Goal: Task Accomplishment & Management: Complete application form

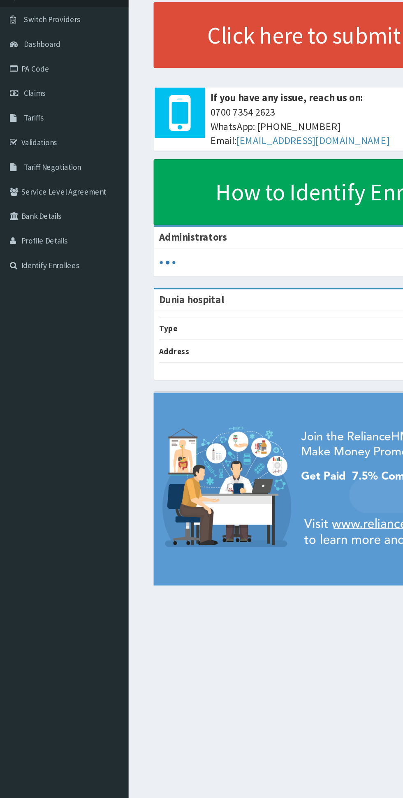
click at [55, 109] on link "PA Code" at bounding box center [47, 108] width 95 height 18
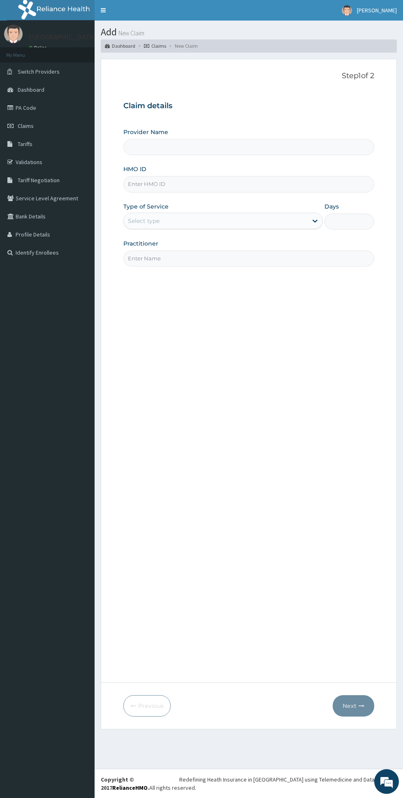
click at [220, 186] on input "HMO ID" at bounding box center [248, 184] width 251 height 16
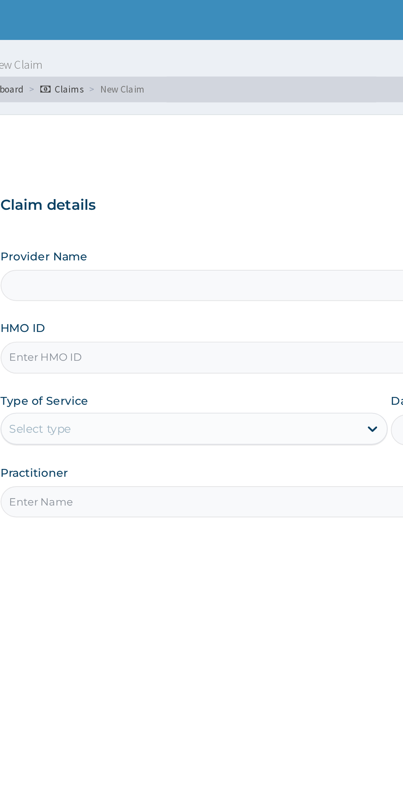
type input "DGC/10164/A"
type input "Dunia hospital"
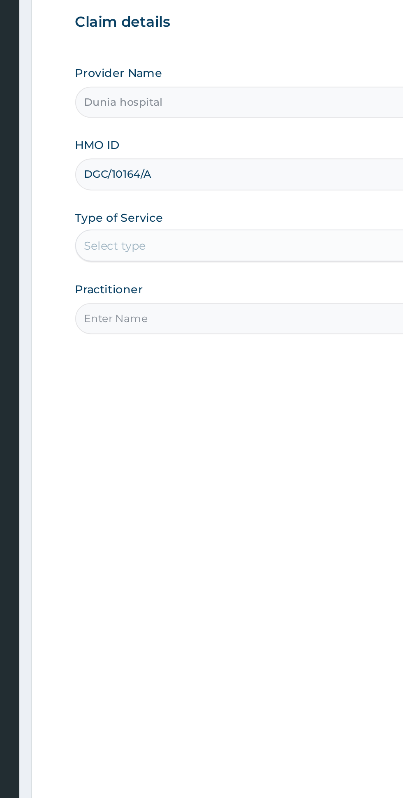
type input "DGC/10164/A"
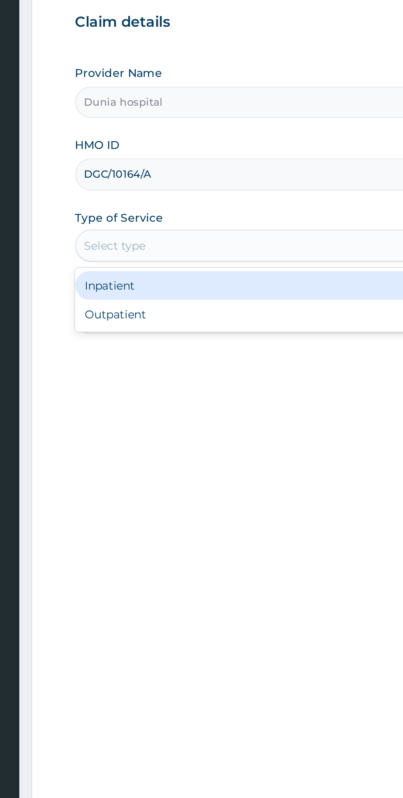
click at [201, 252] on div "Outpatient" at bounding box center [223, 256] width 200 height 15
type input "1"
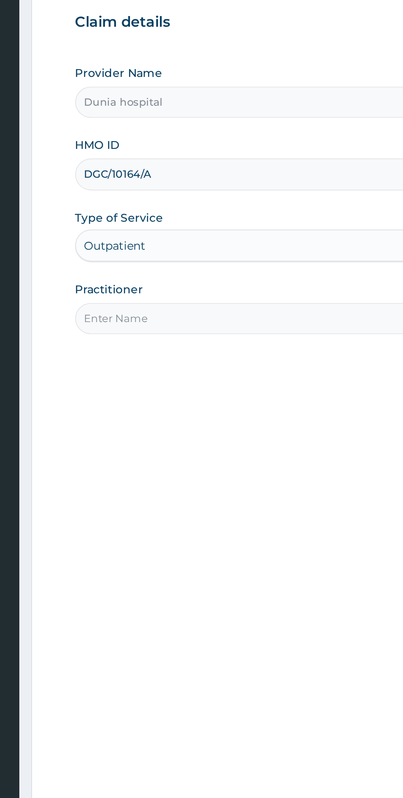
click at [203, 259] on input "Practitioner" at bounding box center [248, 259] width 251 height 16
type input "DR STANLEY"
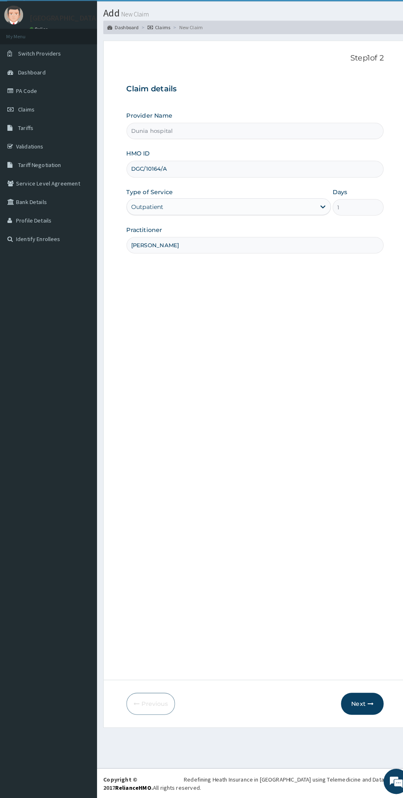
click at [362, 706] on icon "button" at bounding box center [362, 706] width 6 height 6
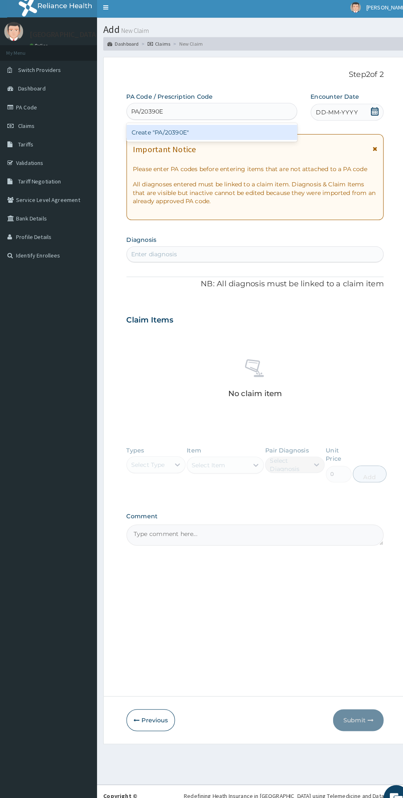
click at [142, 132] on div "Create "PA/20390E"" at bounding box center [206, 132] width 167 height 15
type input "PA/20390E"
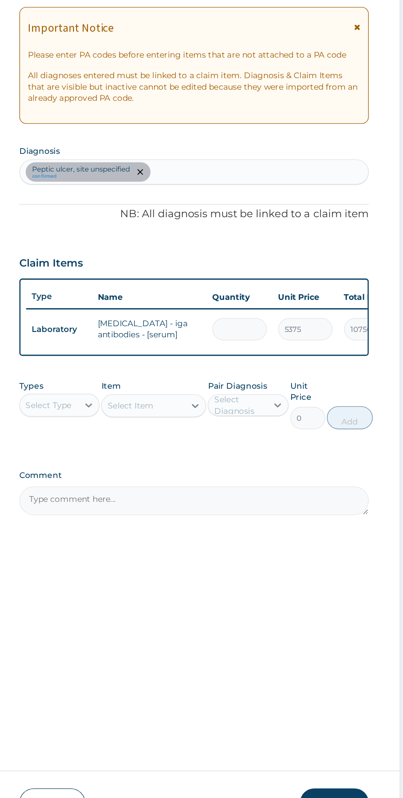
type input "0.00"
type input "1"
type input "5375.00"
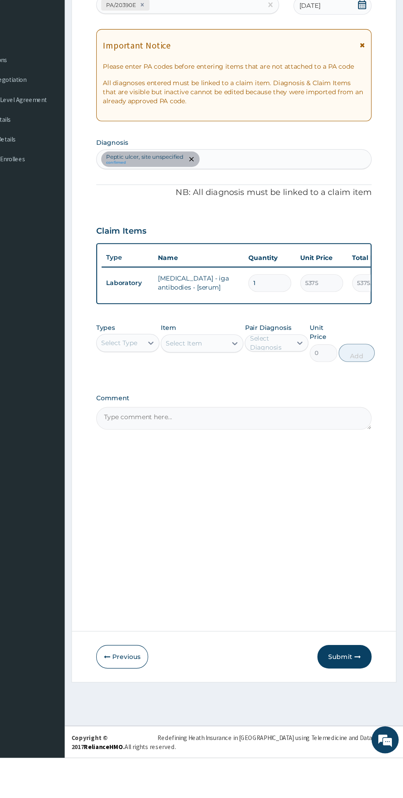
type input "1"
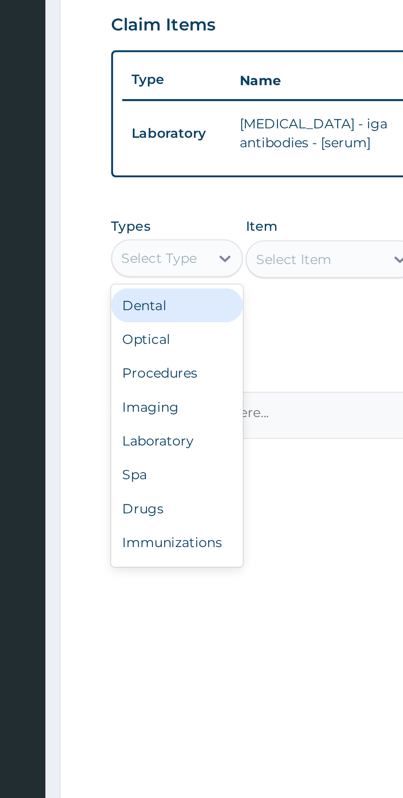
click at [159, 473] on div "Procedures" at bounding box center [152, 470] width 58 height 15
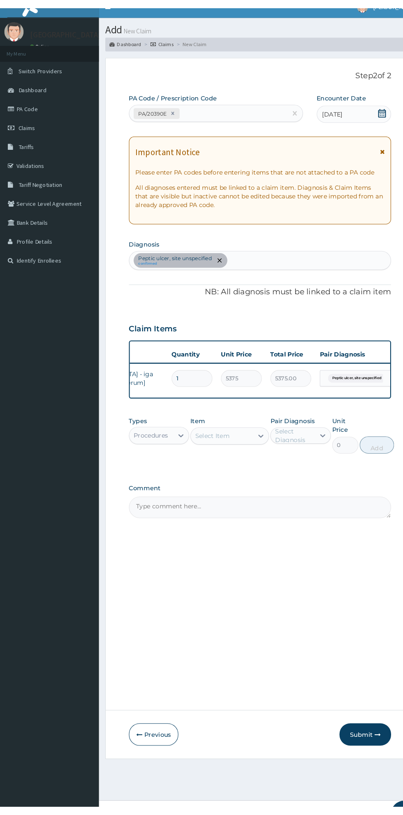
scroll to position [0, 98]
